Goal: Transaction & Acquisition: Purchase product/service

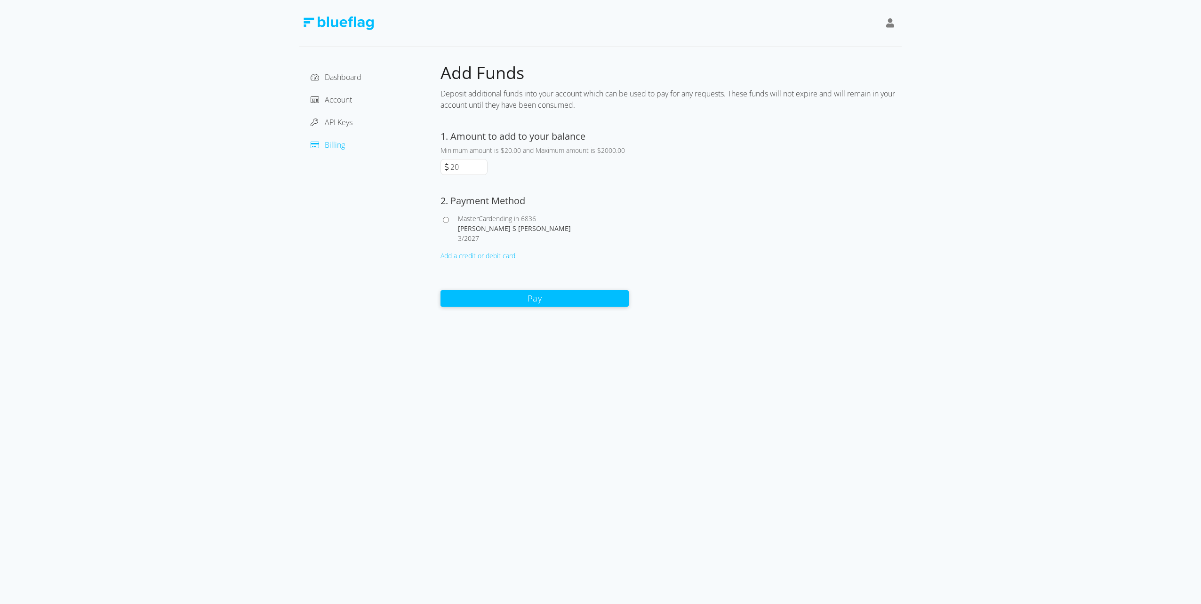
drag, startPoint x: 458, startPoint y: 163, endPoint x: 431, endPoint y: 165, distance: 27.8
click at [431, 165] on div "Dashboard Account API Keys Billing Add Funds Deposit additional funds into your…" at bounding box center [600, 184] width 602 height 245
type input "250"
click at [470, 219] on span "MasterCard" at bounding box center [475, 218] width 34 height 9
click at [449, 219] on input "MasterCard ending in 6836 [PERSON_NAME] S [PERSON_NAME] 3 / 2027" at bounding box center [446, 220] width 6 height 6
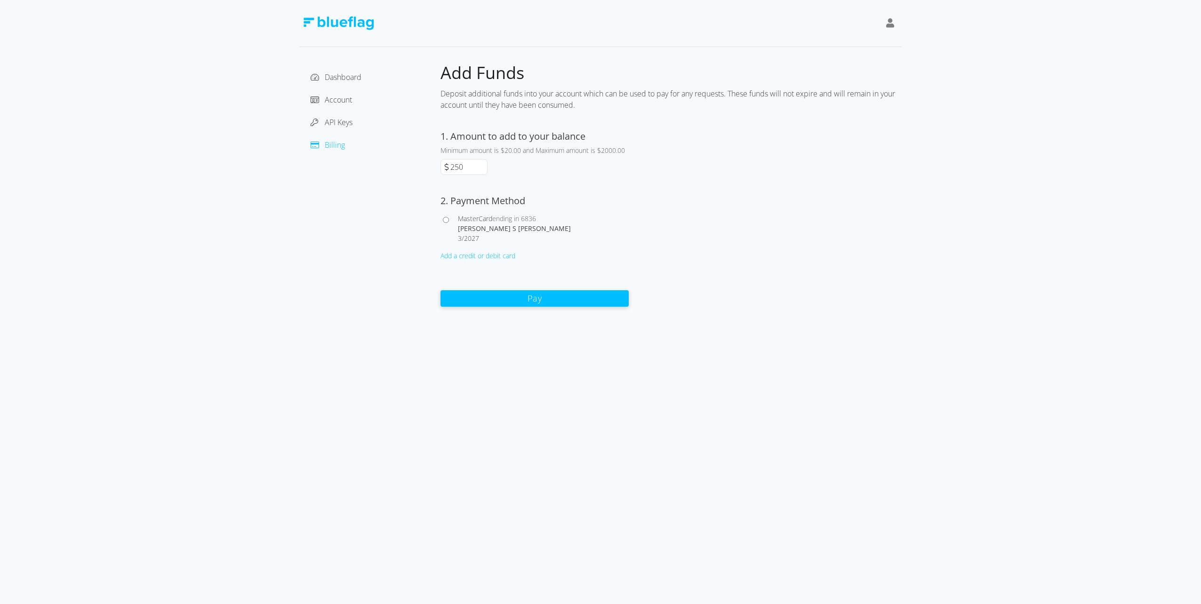
radio input "true"
drag, startPoint x: 464, startPoint y: 167, endPoint x: 408, endPoint y: 175, distance: 57.0
click at [409, 175] on div "Dashboard Account API Keys Billing Add Funds Deposit additional funds into your…" at bounding box center [600, 184] width 602 height 245
type input "500"
click at [533, 295] on button "Pay" at bounding box center [535, 298] width 188 height 16
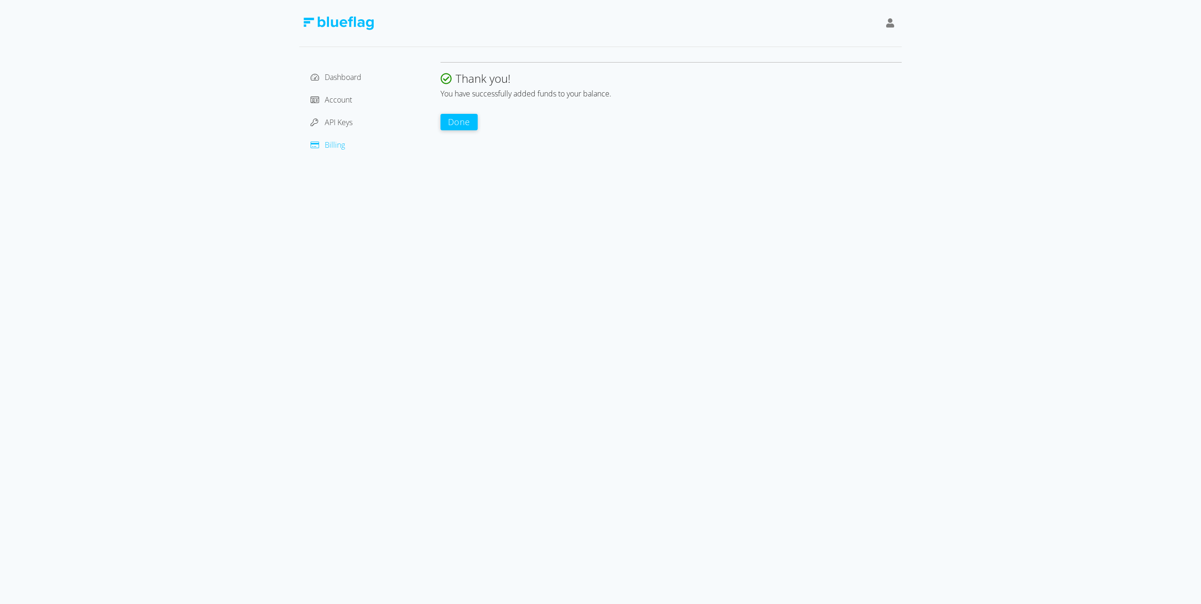
click at [463, 120] on button "Done" at bounding box center [459, 122] width 37 height 16
